Goal: Information Seeking & Learning: Learn about a topic

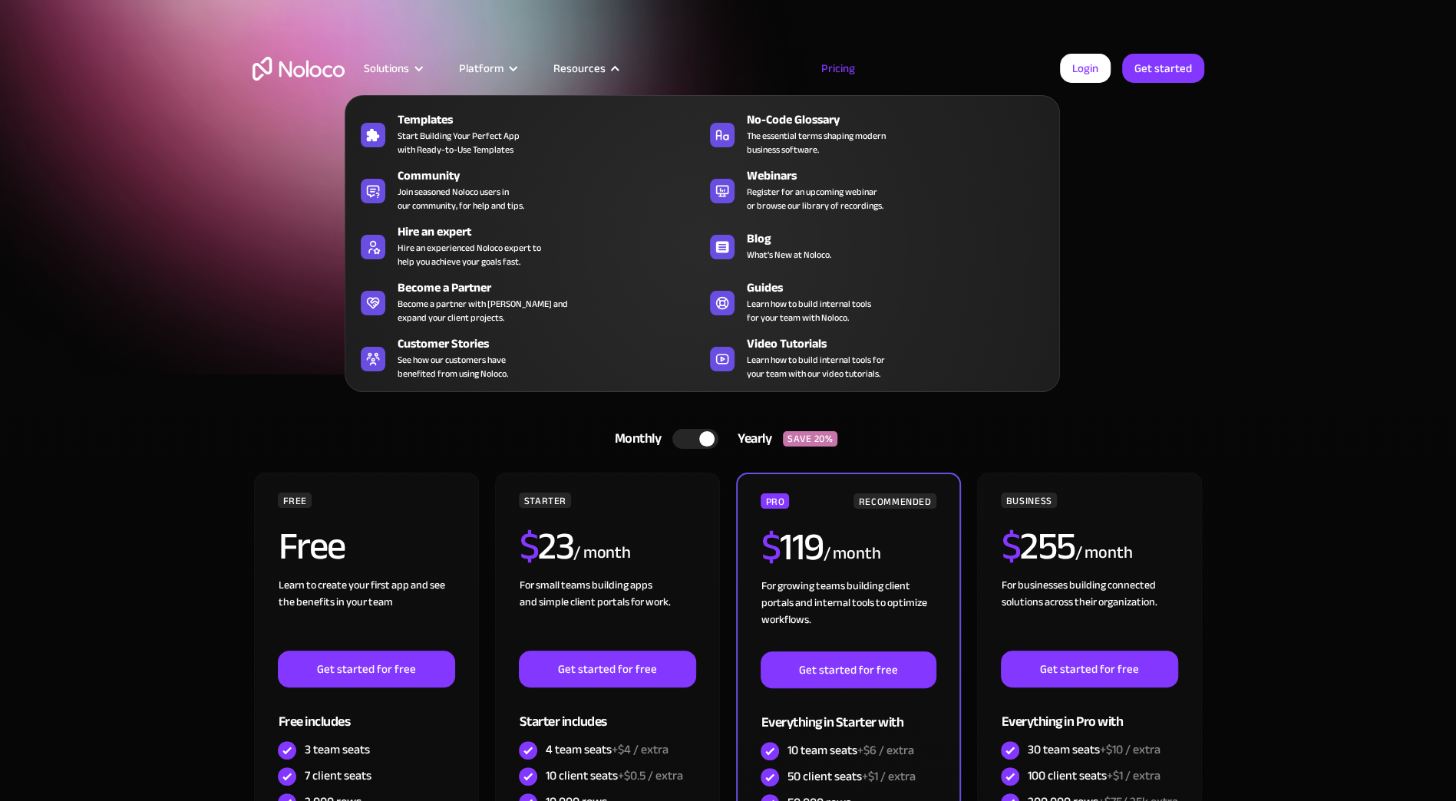
click at [576, 82] on nav "Templates Start Building Your Perfect App with Ready-to-Use Templates No-Code G…" at bounding box center [702, 233] width 715 height 318
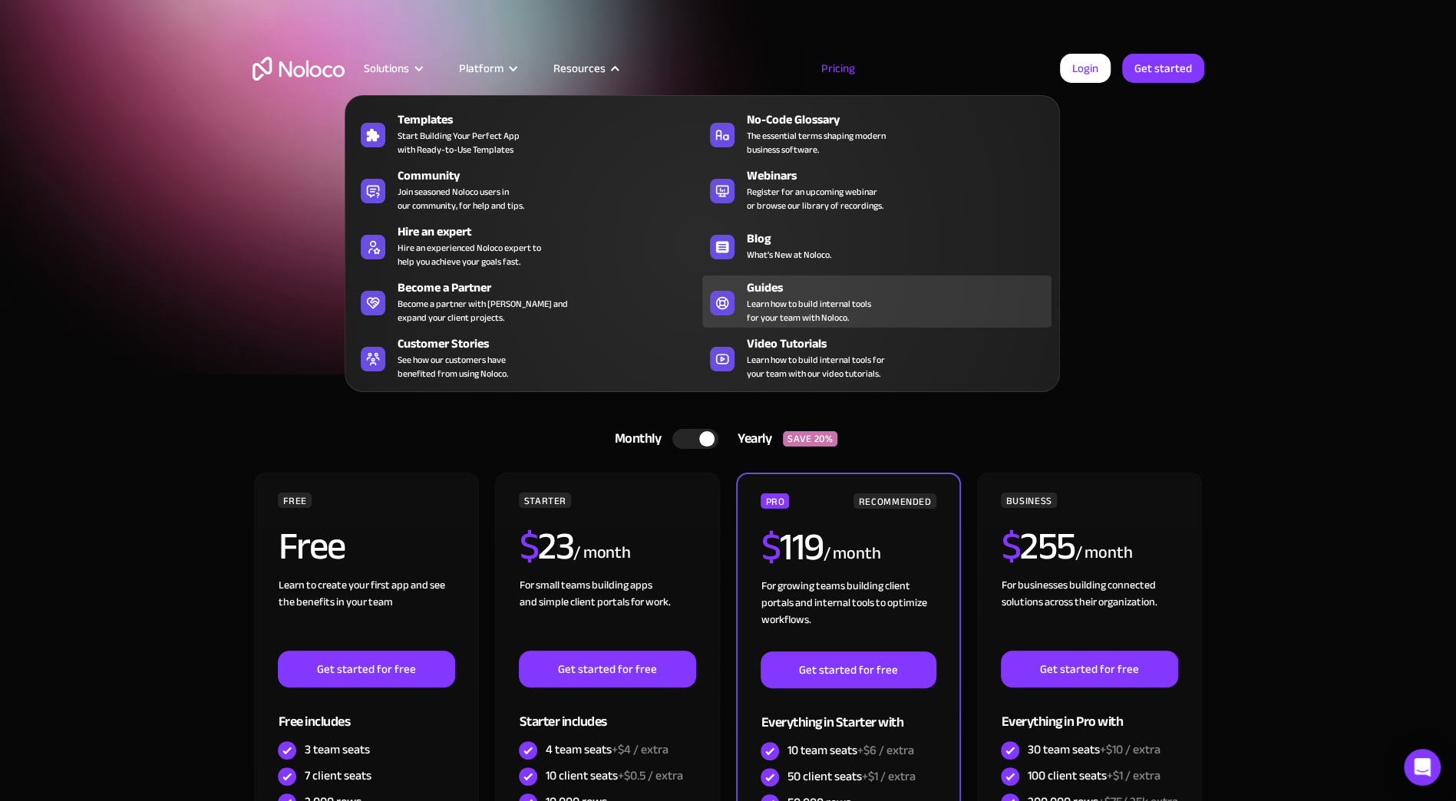
click at [794, 297] on span "Learn how to build internal tools for your team with Noloco." at bounding box center [809, 311] width 124 height 28
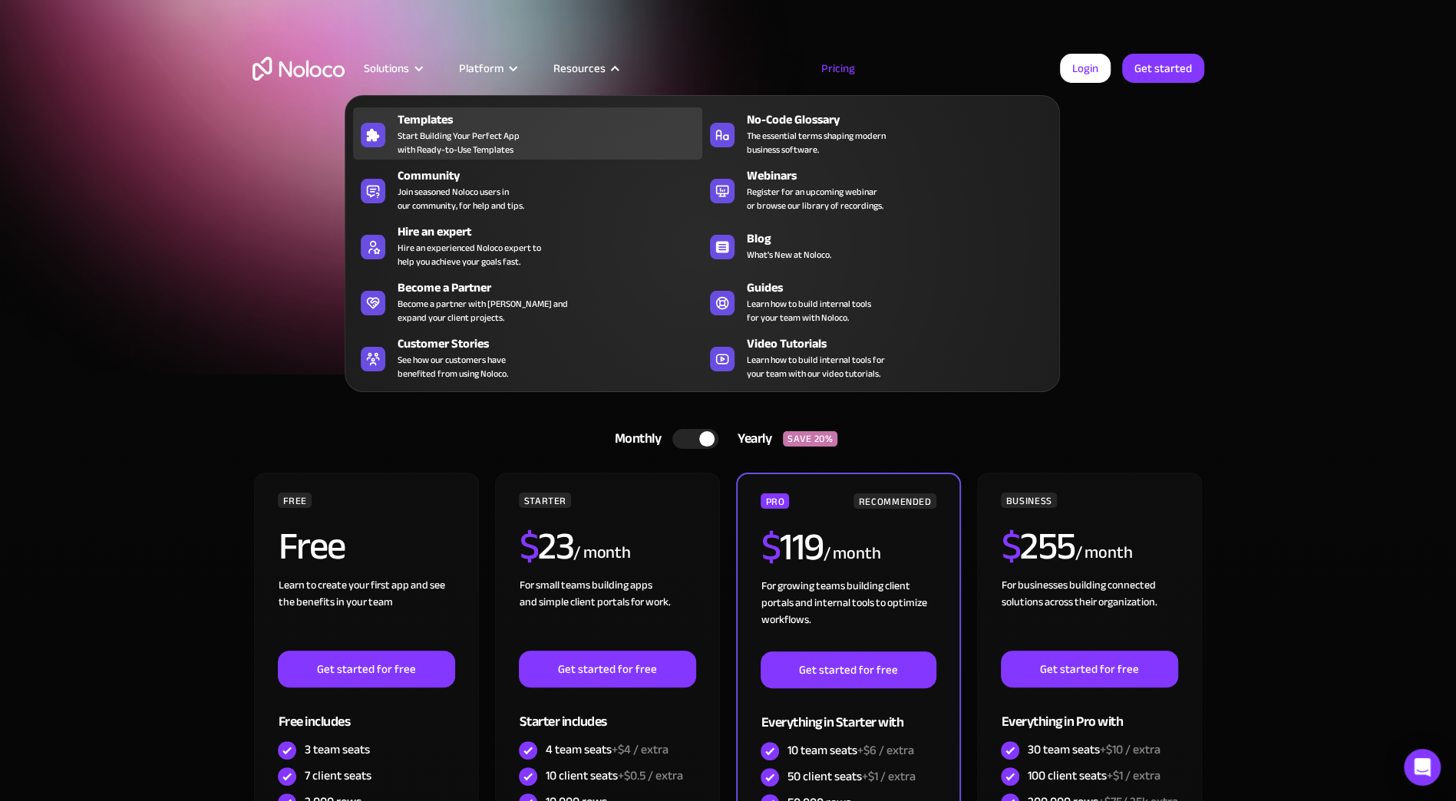
click at [441, 125] on div "Templates" at bounding box center [554, 120] width 312 height 18
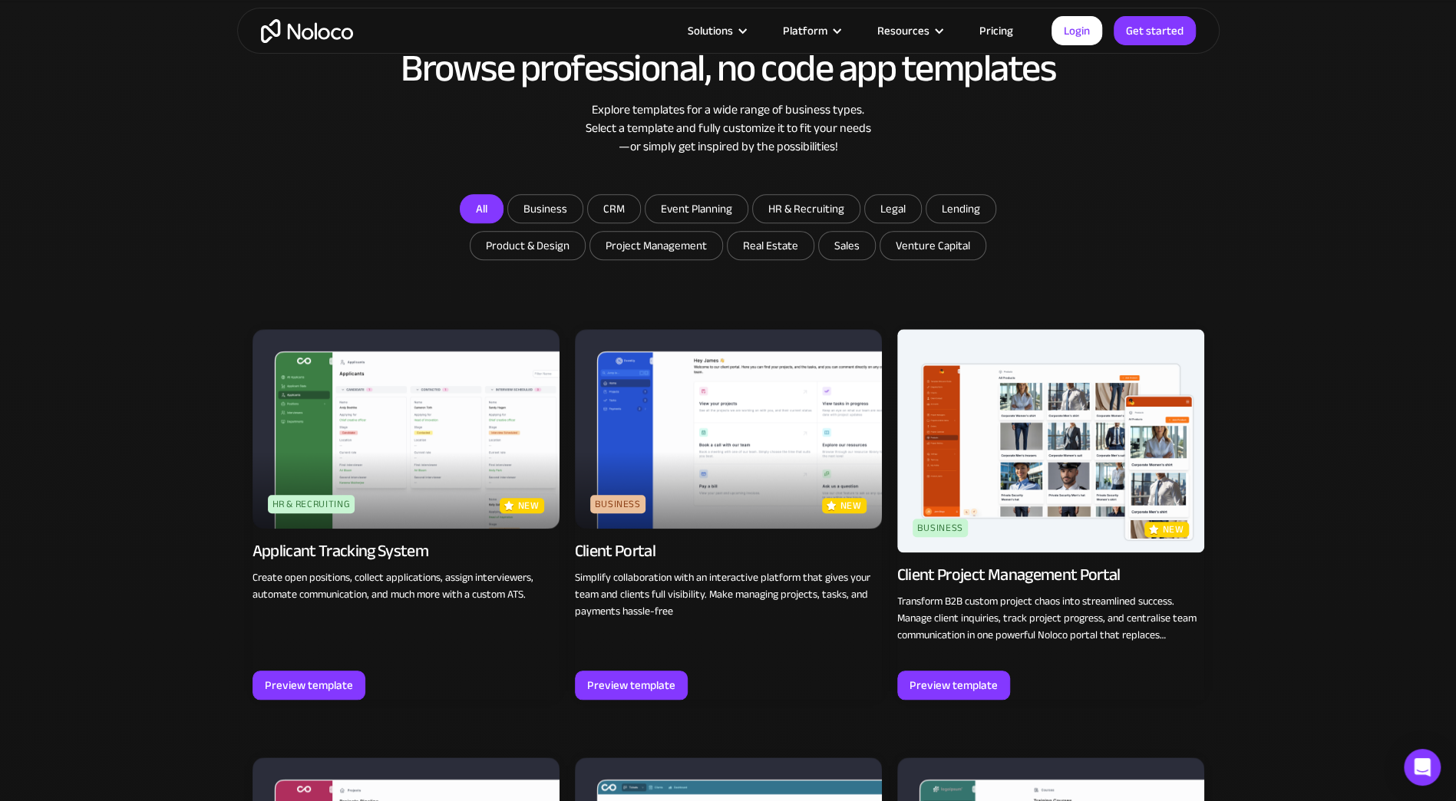
click at [483, 203] on link "All" at bounding box center [482, 208] width 44 height 29
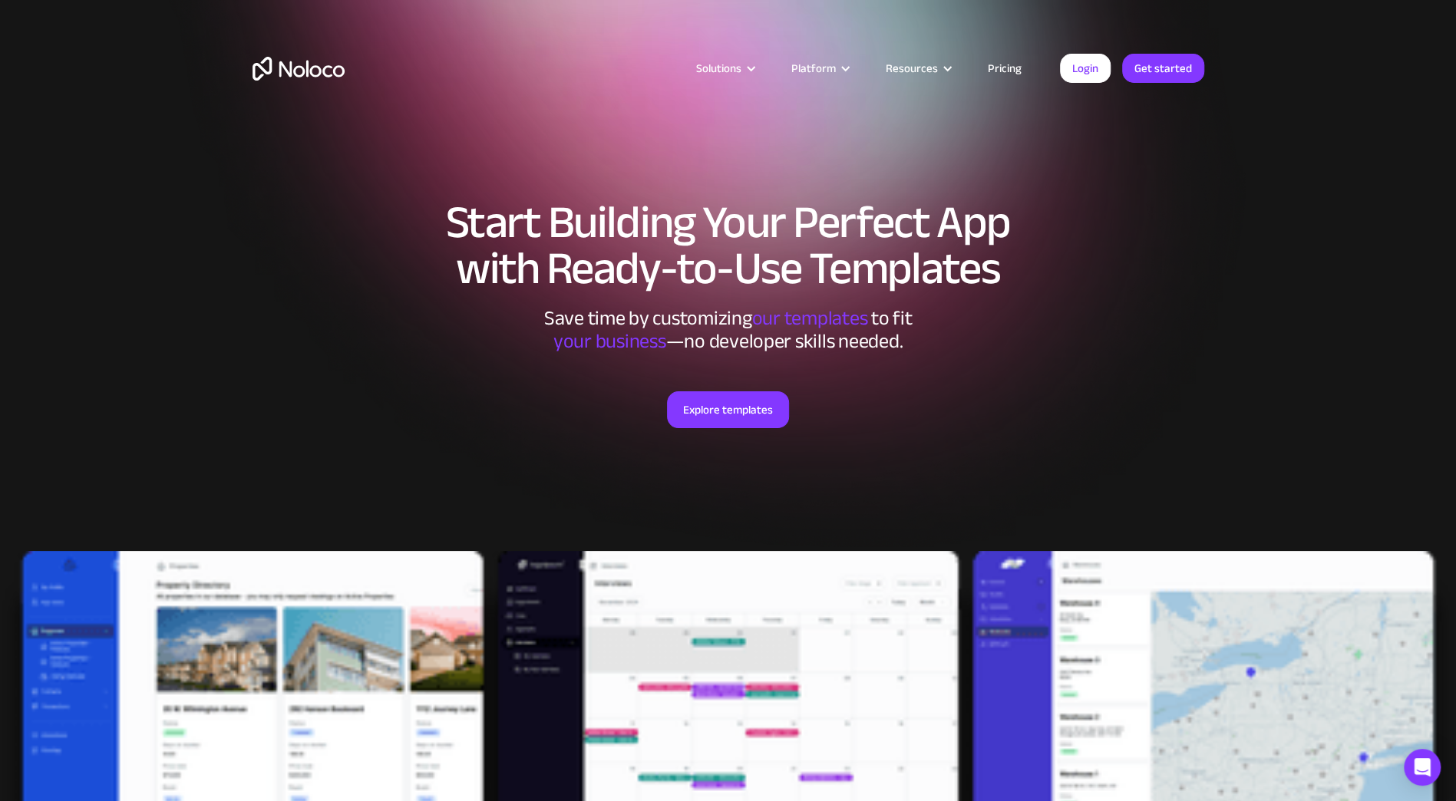
scroll to position [2800, 0]
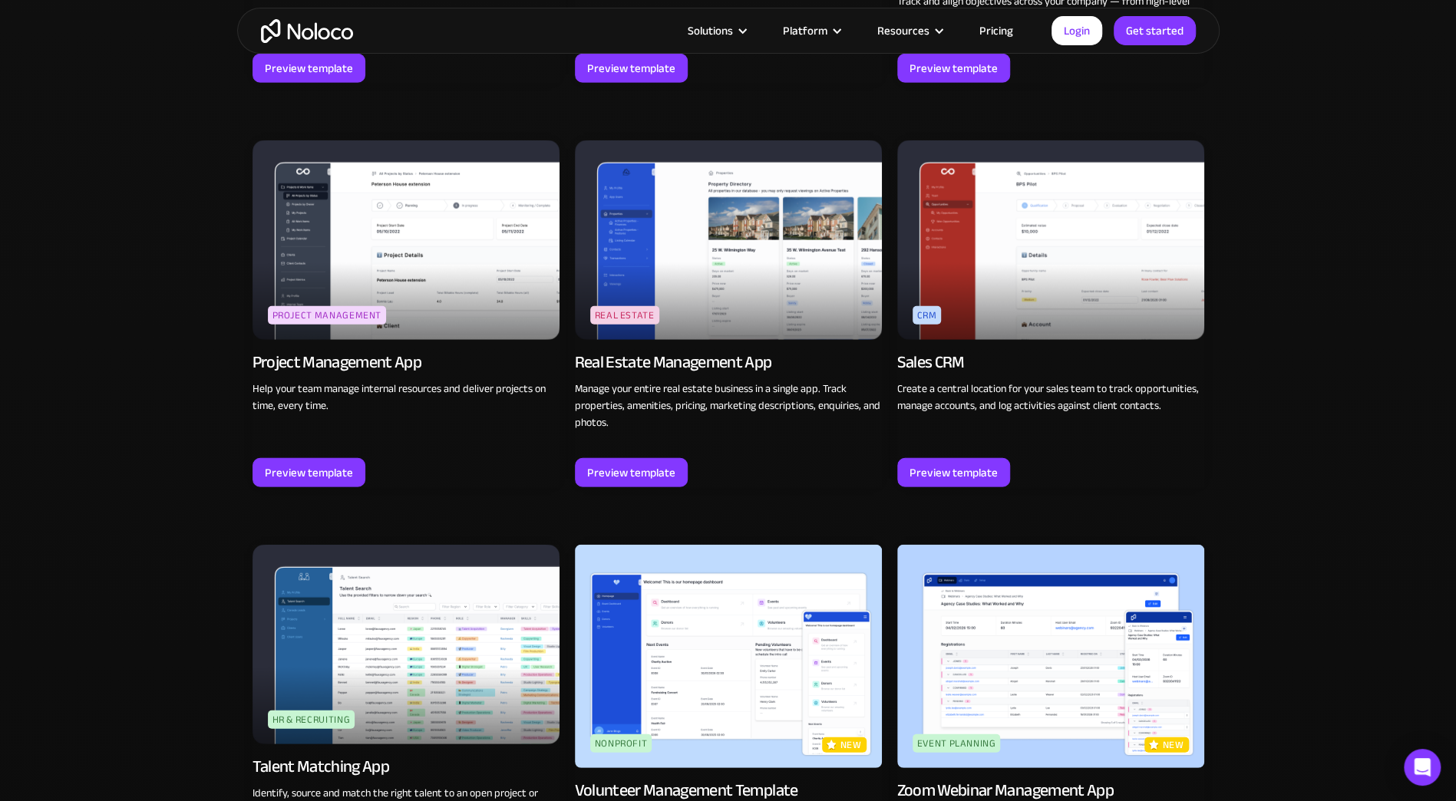
drag, startPoint x: 388, startPoint y: 302, endPoint x: 177, endPoint y: 385, distance: 227.0
click at [177, 385] on div "Browse professional, no code app templates Explore templates for a wide range o…" at bounding box center [728, 341] width 1456 height 4402
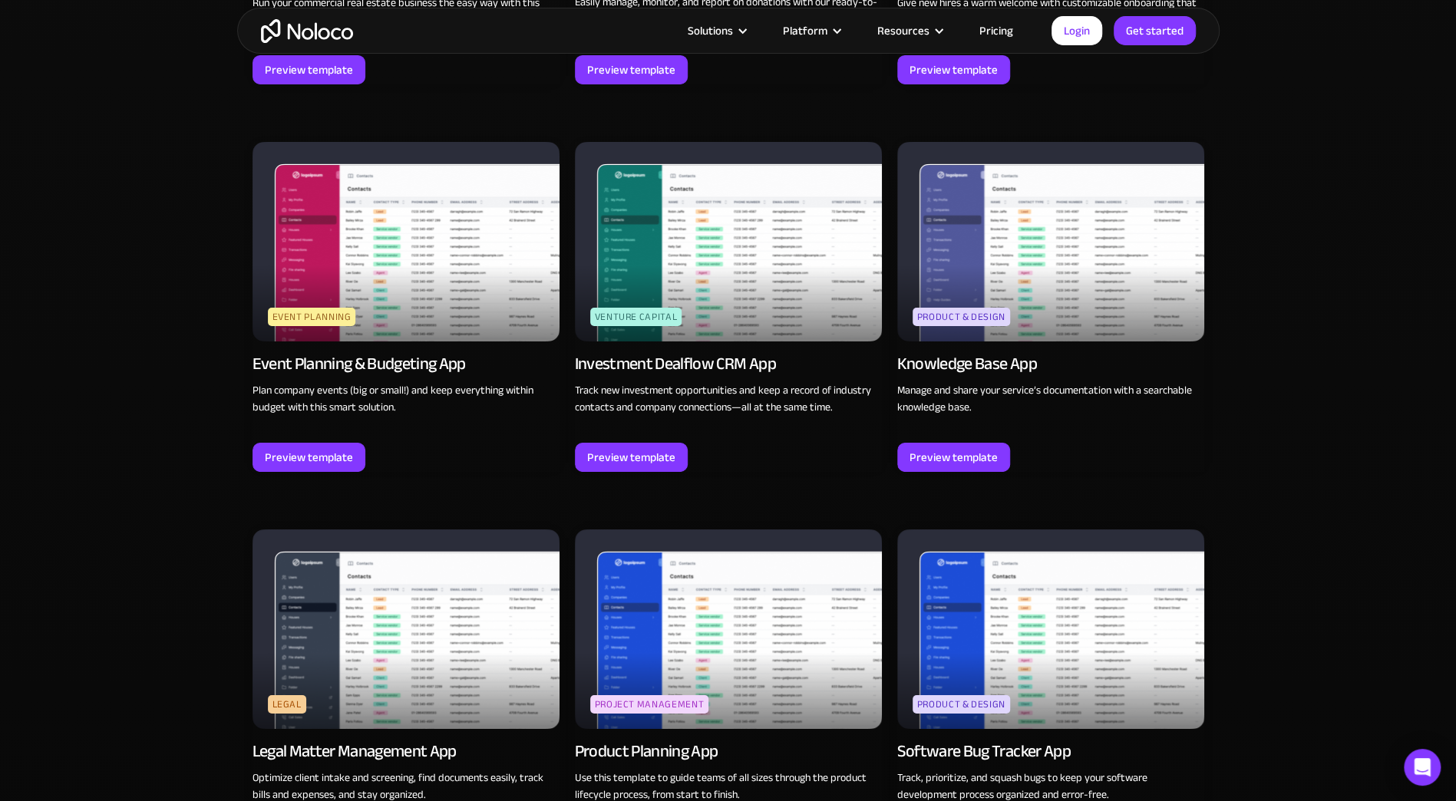
scroll to position [0, 0]
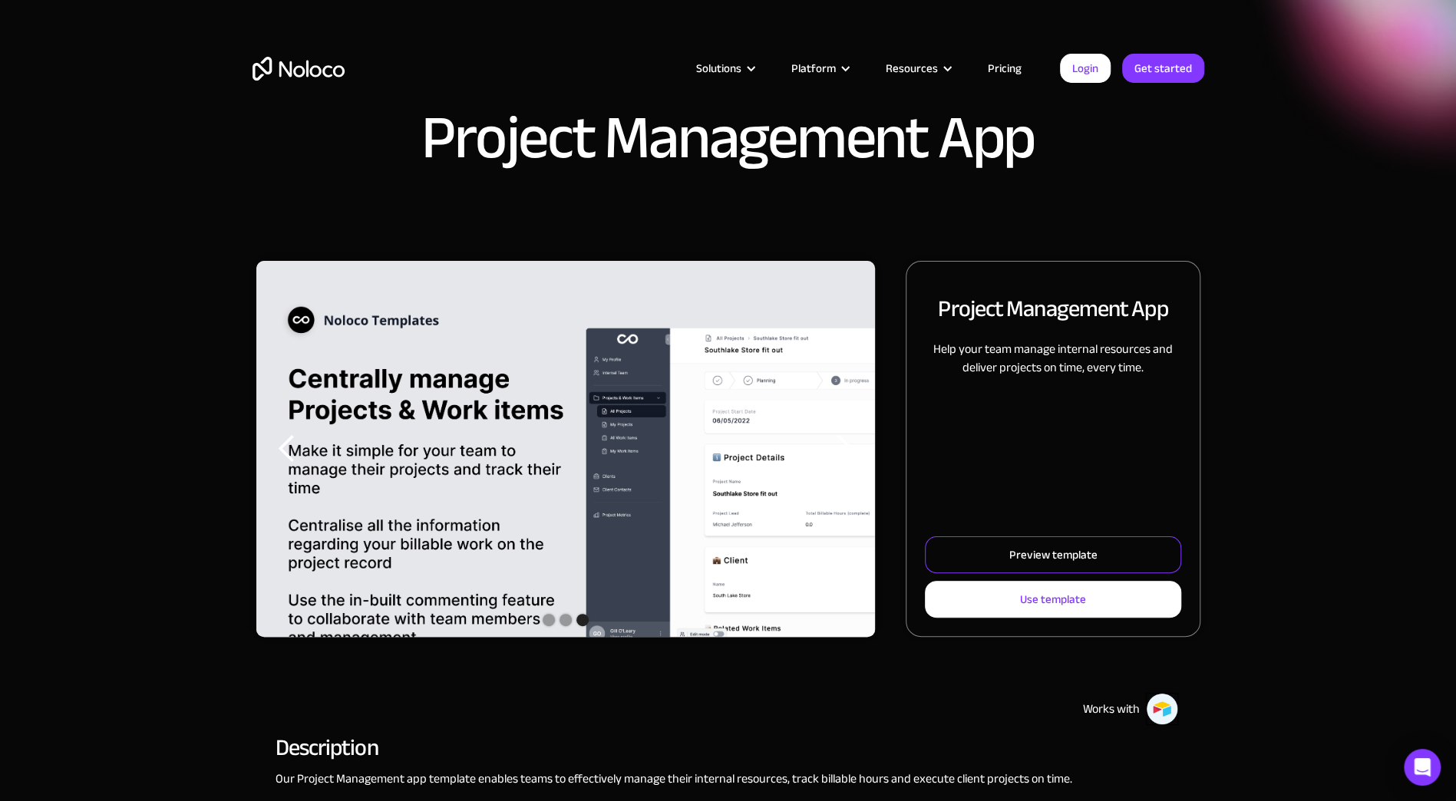
click at [1062, 550] on div "Preview template" at bounding box center [1052, 555] width 88 height 20
